Goal: Book appointment/travel/reservation

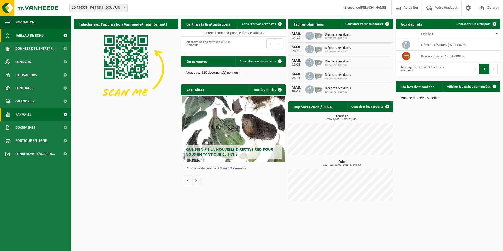
click at [33, 113] on link "Rapports" at bounding box center [35, 114] width 71 height 13
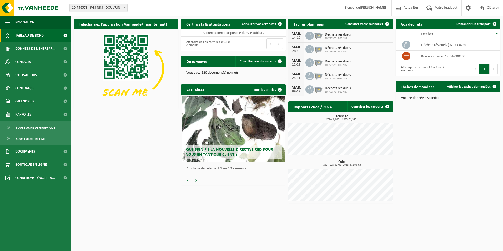
click at [473, 25] on span "Demander un transport" at bounding box center [473, 23] width 34 height 3
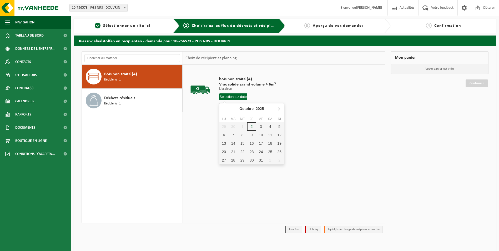
click at [235, 99] on input "text" at bounding box center [233, 96] width 28 height 7
click at [260, 126] on div "3" at bounding box center [260, 126] width 9 height 8
type input "à partir de [DATE]"
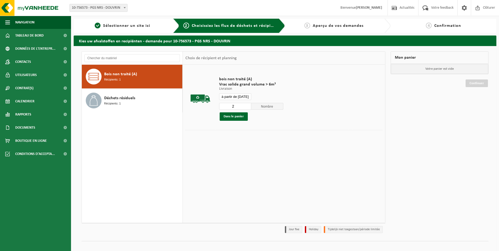
type input "2"
click at [247, 106] on input "2" at bounding box center [235, 106] width 32 height 7
click at [242, 116] on button "Dans le panier" at bounding box center [233, 116] width 28 height 8
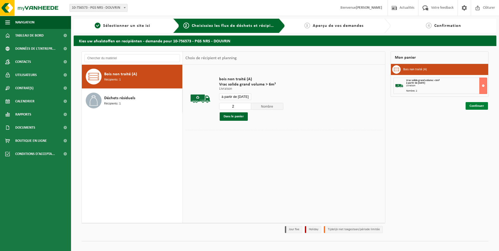
click at [478, 107] on link "Continuer" at bounding box center [476, 106] width 22 height 8
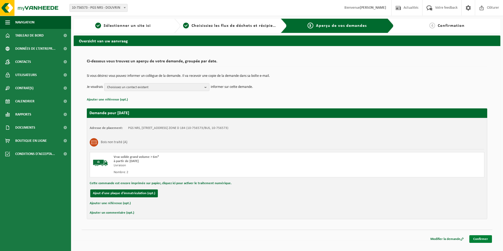
click at [480, 241] on link "Confirmer" at bounding box center [480, 239] width 23 height 8
